Goal: Task Accomplishment & Management: Complete application form

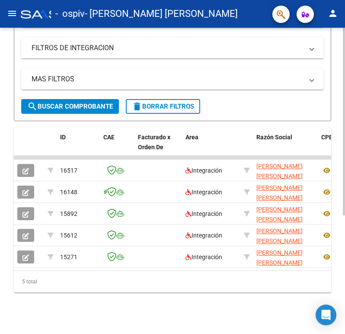
scroll to position [0, 278]
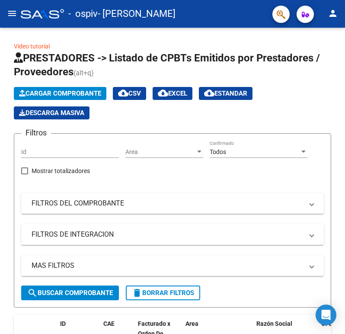
click at [14, 8] on mat-icon "menu" at bounding box center [12, 13] width 10 height 10
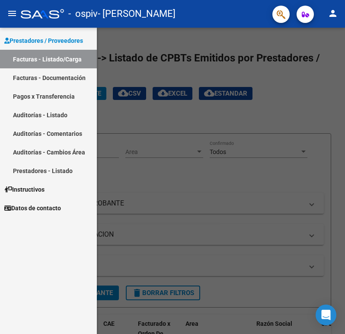
click at [74, 74] on link "Facturas - Documentación" at bounding box center [48, 77] width 97 height 19
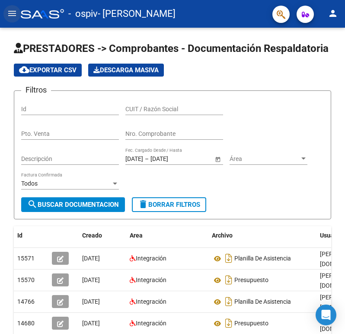
click at [14, 10] on mat-icon "menu" at bounding box center [12, 13] width 10 height 10
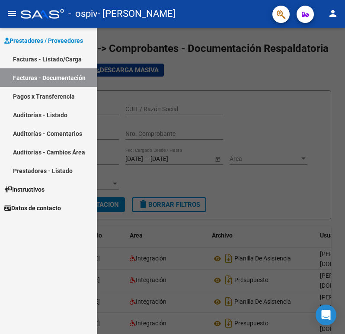
click at [44, 60] on link "Facturas - Listado/Carga" at bounding box center [48, 59] width 97 height 19
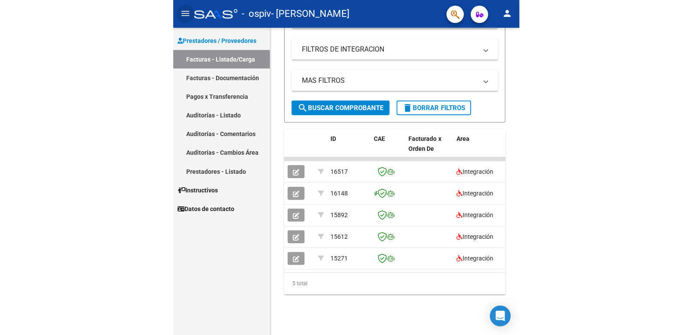
scroll to position [136, 0]
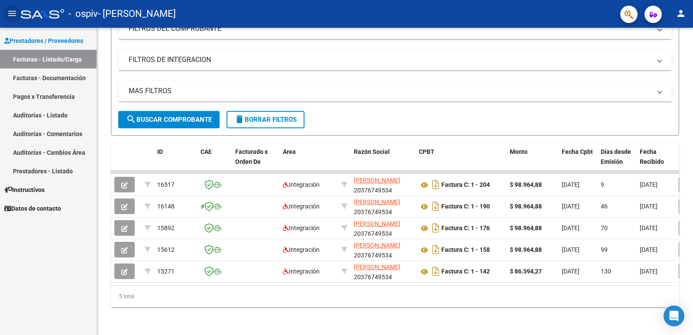
click at [74, 94] on link "Pagos x Transferencia" at bounding box center [48, 96] width 97 height 19
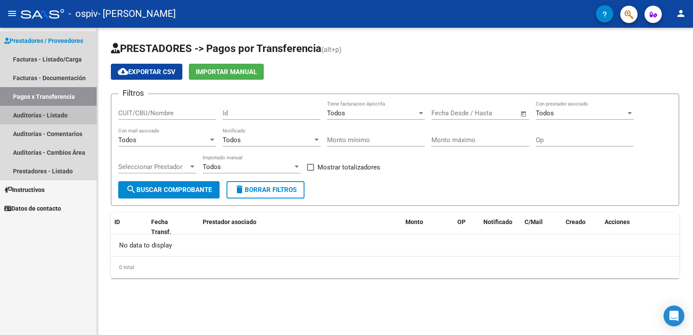
click at [49, 107] on link "Auditorías - Listado" at bounding box center [48, 115] width 97 height 19
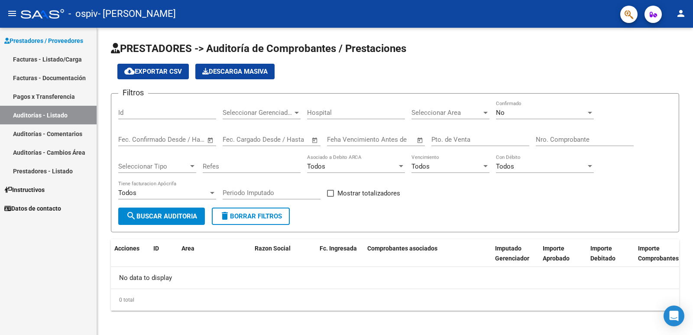
click at [57, 85] on link "Facturas - Documentación" at bounding box center [48, 77] width 97 height 19
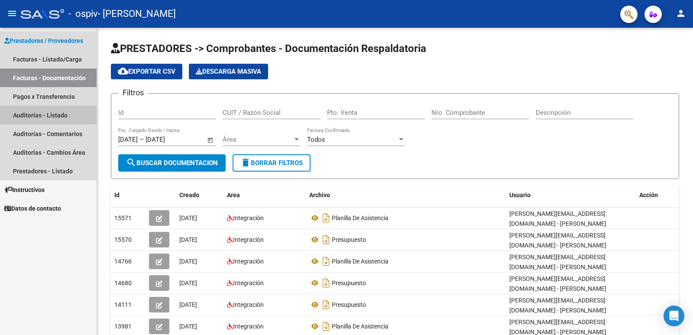
click at [41, 120] on link "Auditorías - Listado" at bounding box center [48, 115] width 97 height 19
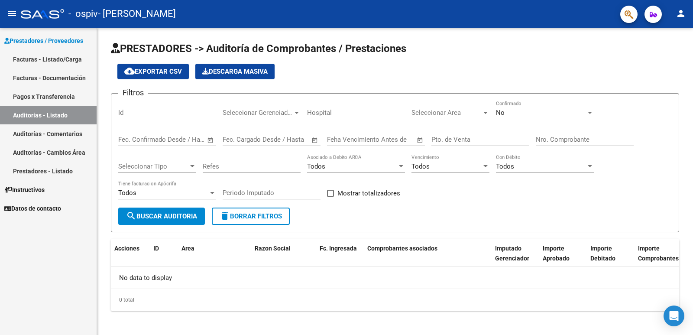
click at [47, 133] on link "Auditorías - Comentarios" at bounding box center [48, 133] width 97 height 19
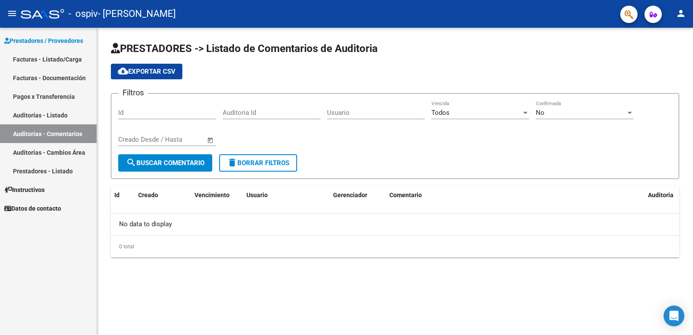
click at [52, 152] on link "Auditorías - Cambios Área" at bounding box center [48, 152] width 97 height 19
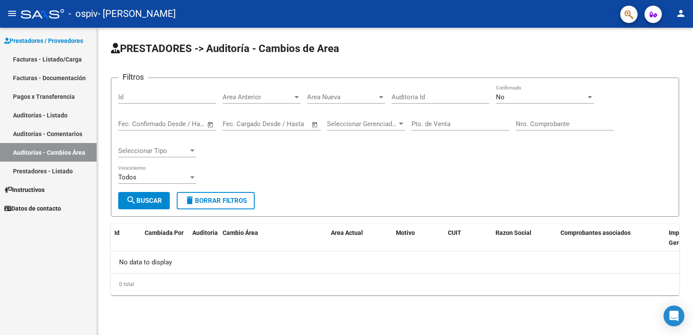
click at [54, 165] on link "Prestadores - Listado" at bounding box center [48, 170] width 97 height 19
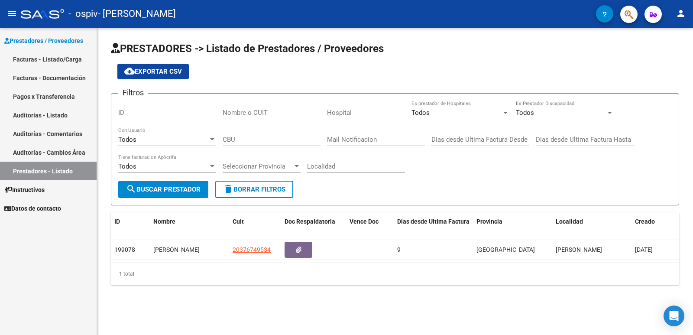
click at [64, 60] on link "Facturas - Listado/Carga" at bounding box center [48, 59] width 97 height 19
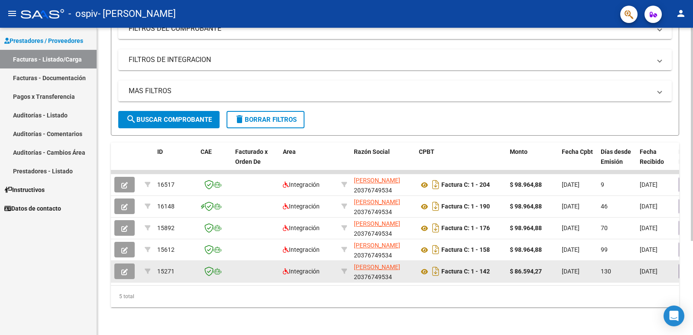
click at [123, 268] on icon "button" at bounding box center [124, 271] width 6 height 6
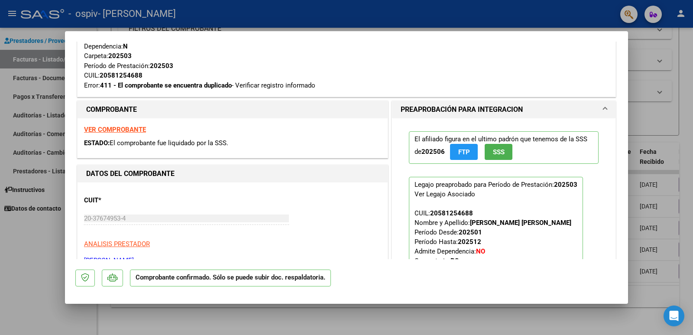
scroll to position [144, 0]
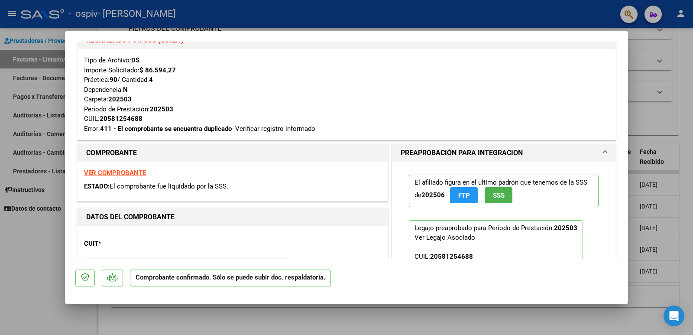
click at [345, 126] on div at bounding box center [346, 167] width 693 height 335
type input "$ 0,00"
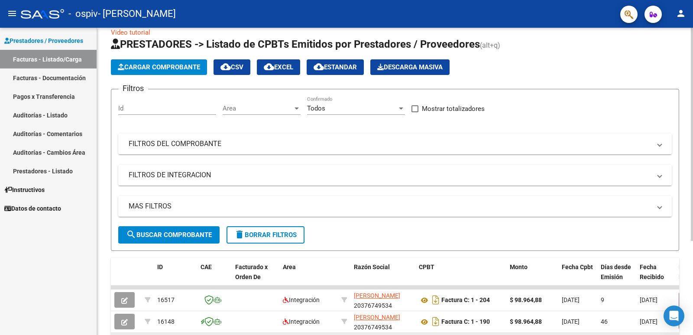
scroll to position [0, 0]
